Goal: Find specific page/section: Find specific page/section

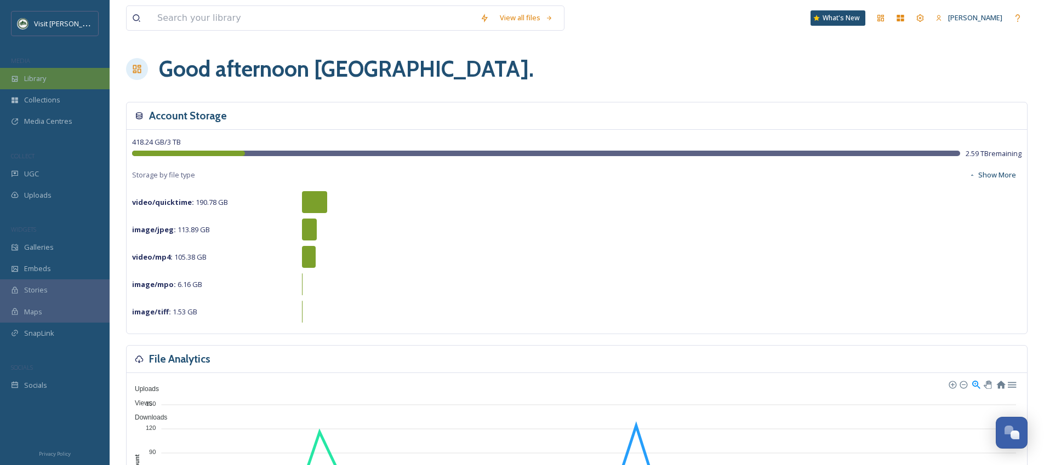
click at [67, 79] on div "Library" at bounding box center [55, 78] width 110 height 21
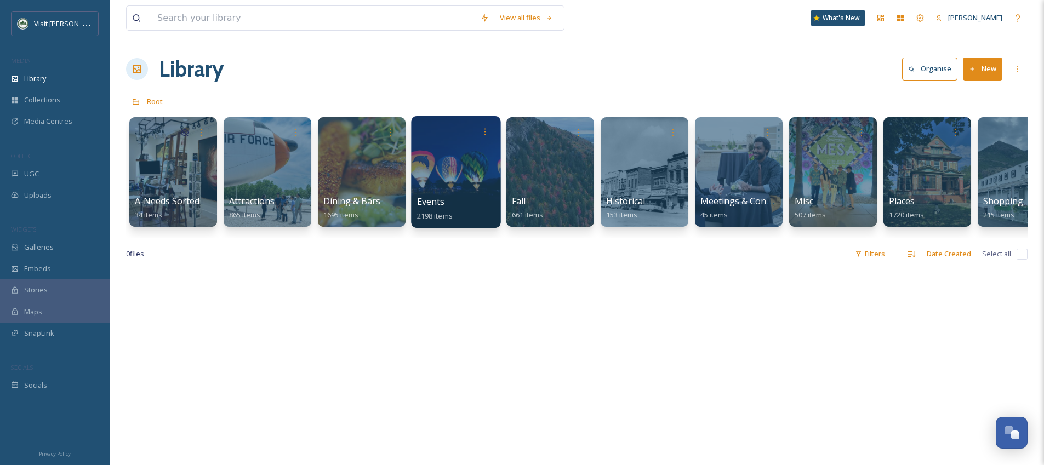
click at [445, 169] on div at bounding box center [455, 172] width 89 height 112
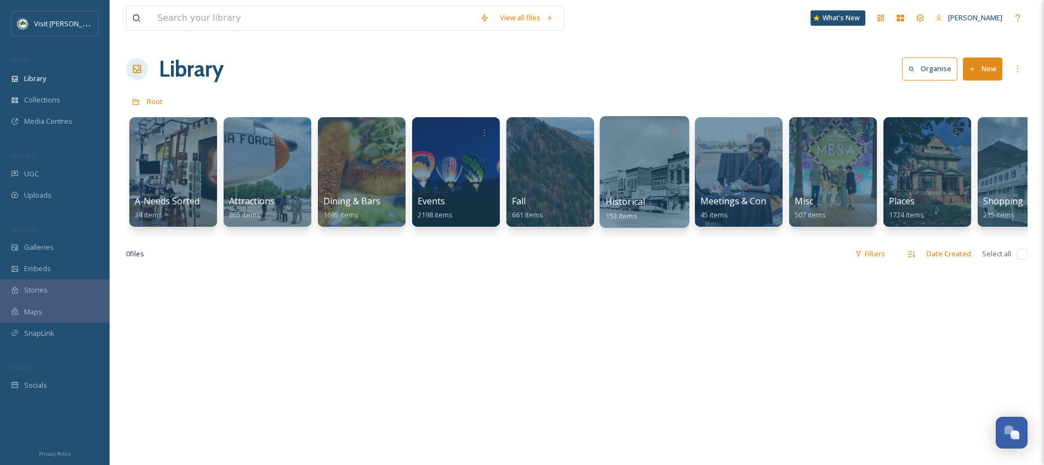
click at [610, 161] on div at bounding box center [644, 172] width 89 height 112
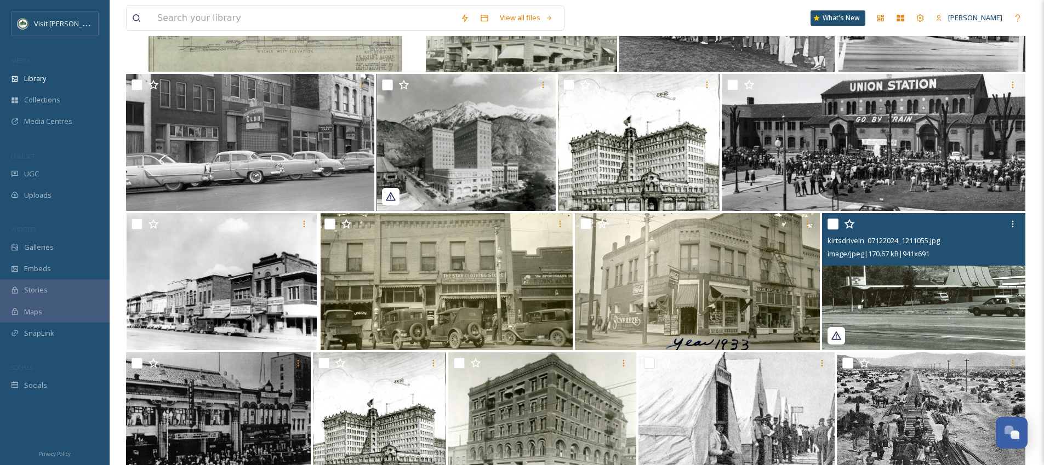
scroll to position [3285, 0]
